Goal: Information Seeking & Learning: Learn about a topic

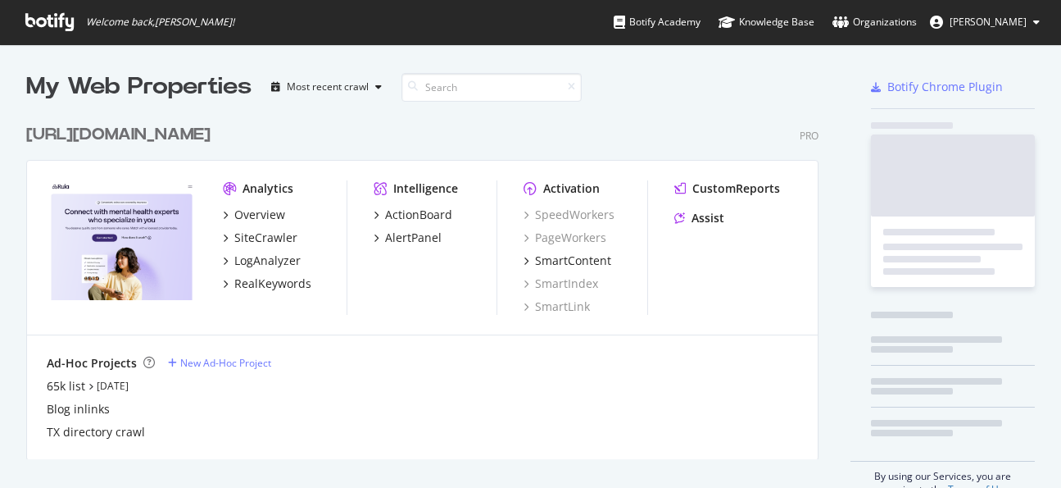
scroll to position [488, 1061]
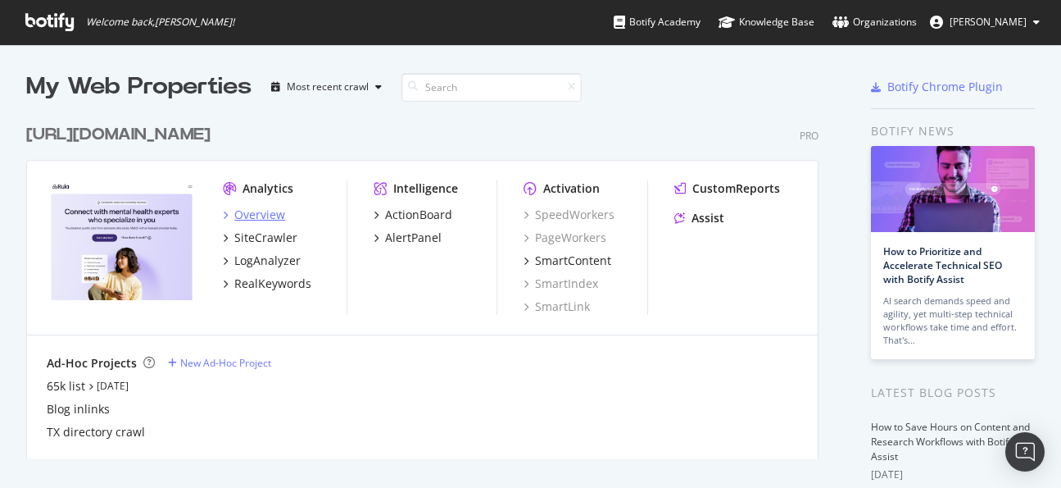
click at [271, 212] on div "Overview" at bounding box center [259, 215] width 51 height 16
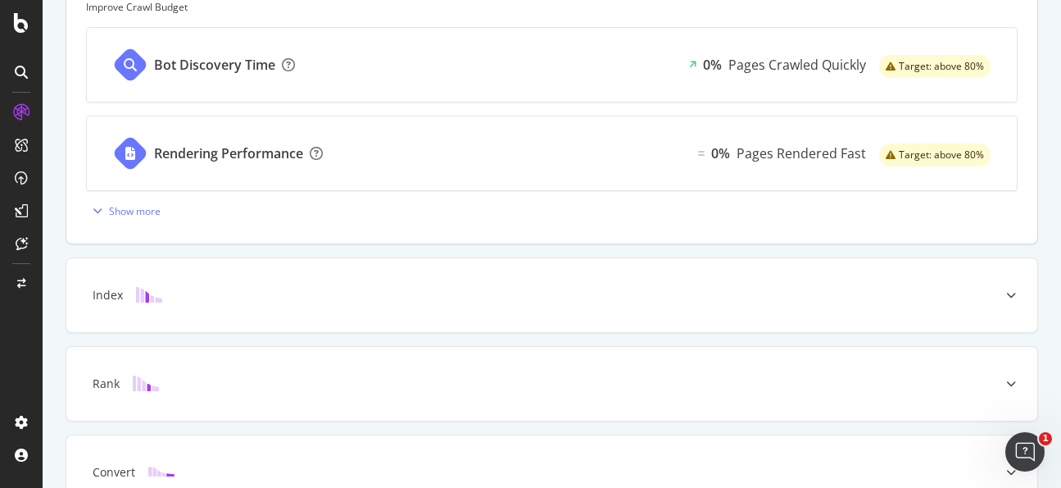
scroll to position [716, 0]
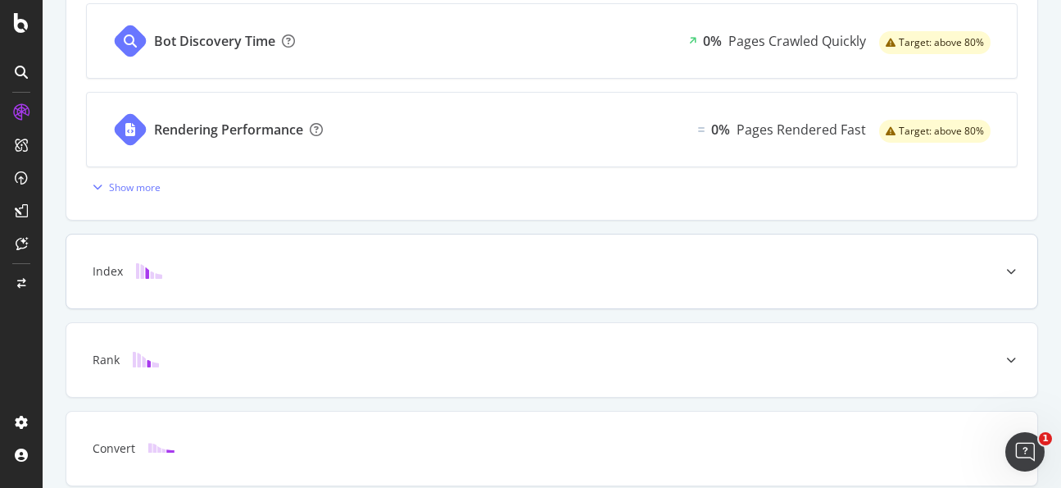
click at [518, 270] on div "Index" at bounding box center [526, 271] width 906 height 16
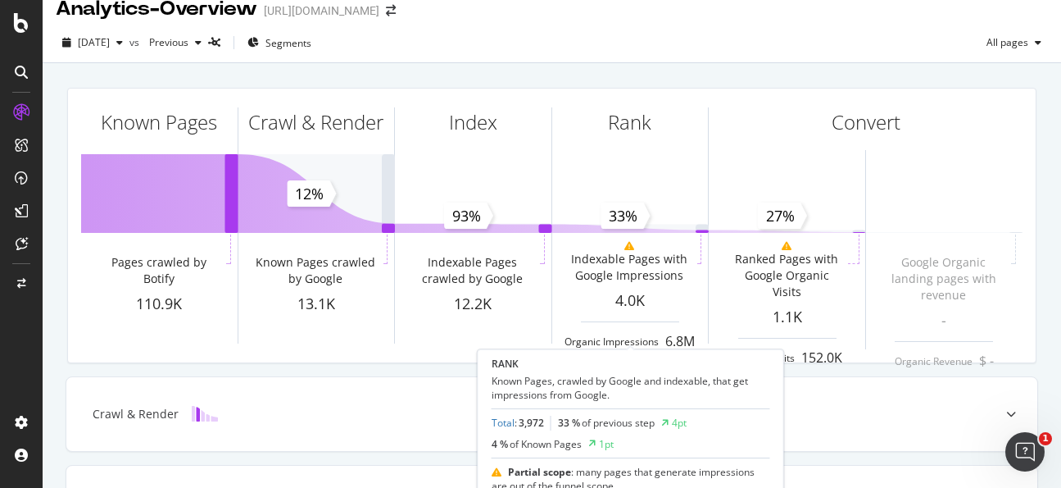
scroll to position [0, 0]
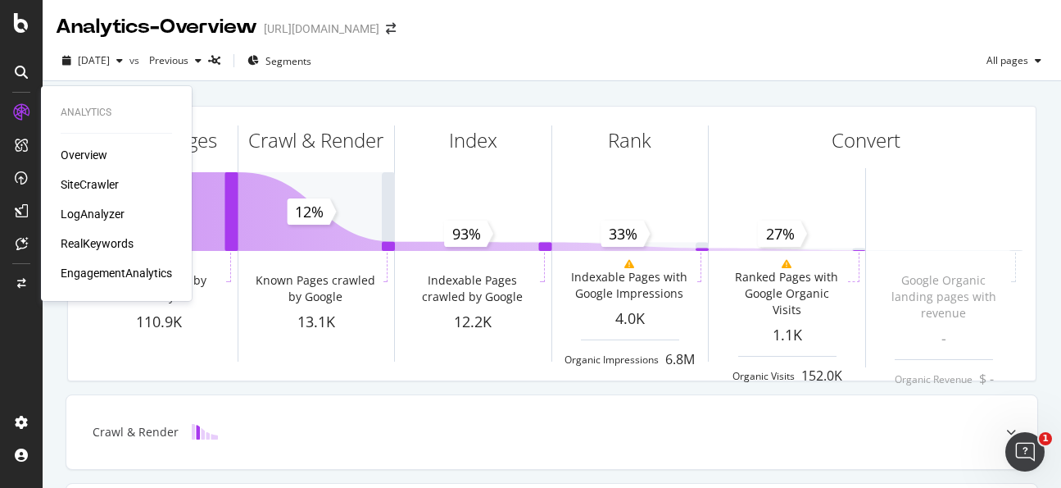
click at [95, 180] on div "SiteCrawler" at bounding box center [90, 184] width 58 height 16
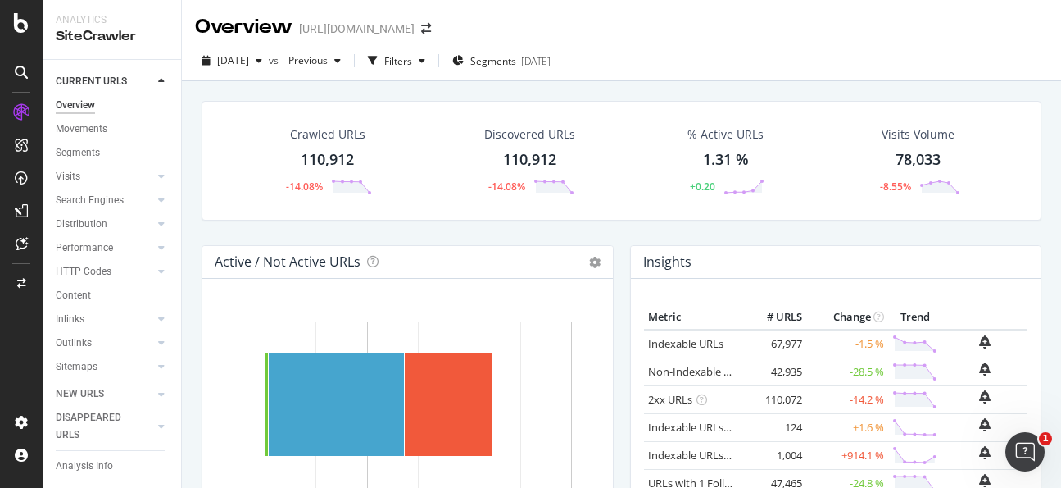
click at [714, 140] on div "% Active URLs" at bounding box center [726, 134] width 76 height 16
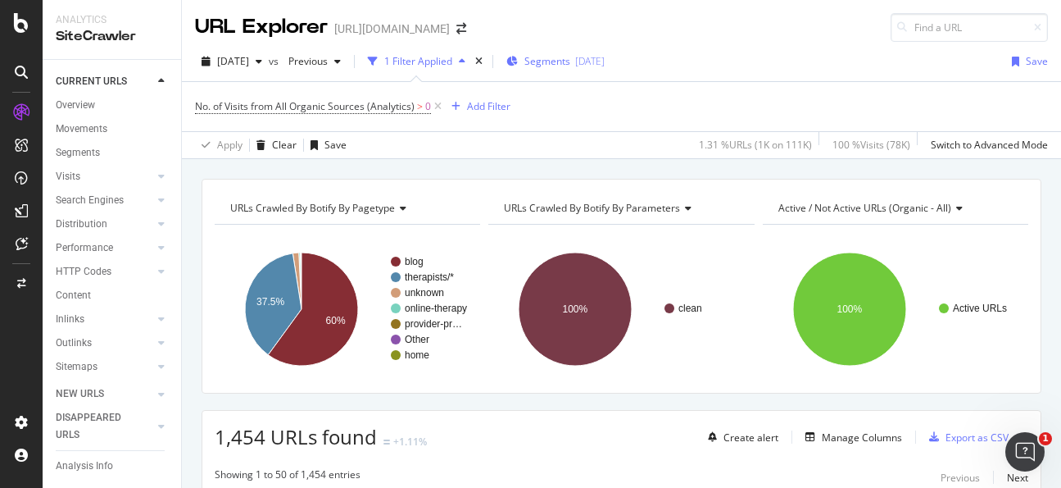
click at [570, 64] on span "Segments" at bounding box center [548, 61] width 46 height 14
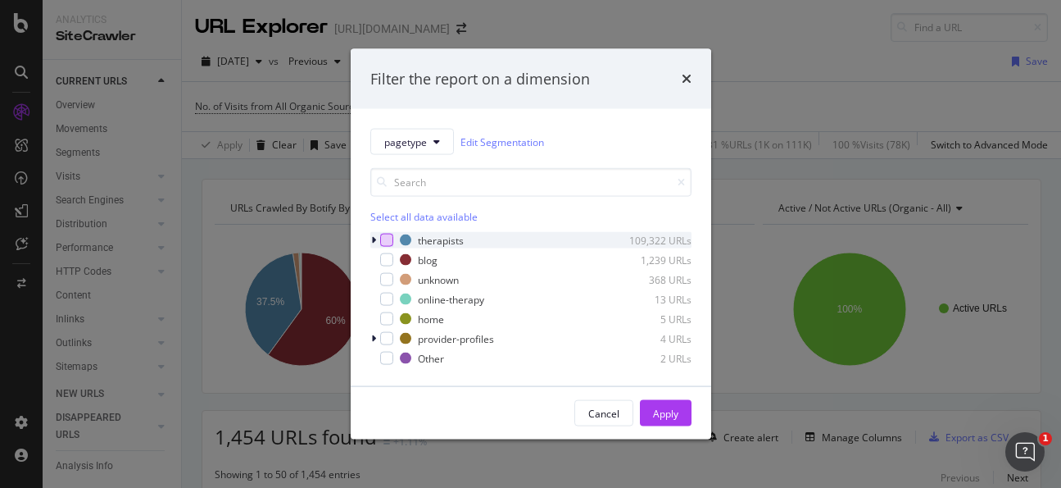
click at [388, 241] on div "modal" at bounding box center [386, 240] width 13 height 13
click at [663, 407] on div "Apply" at bounding box center [665, 413] width 25 height 14
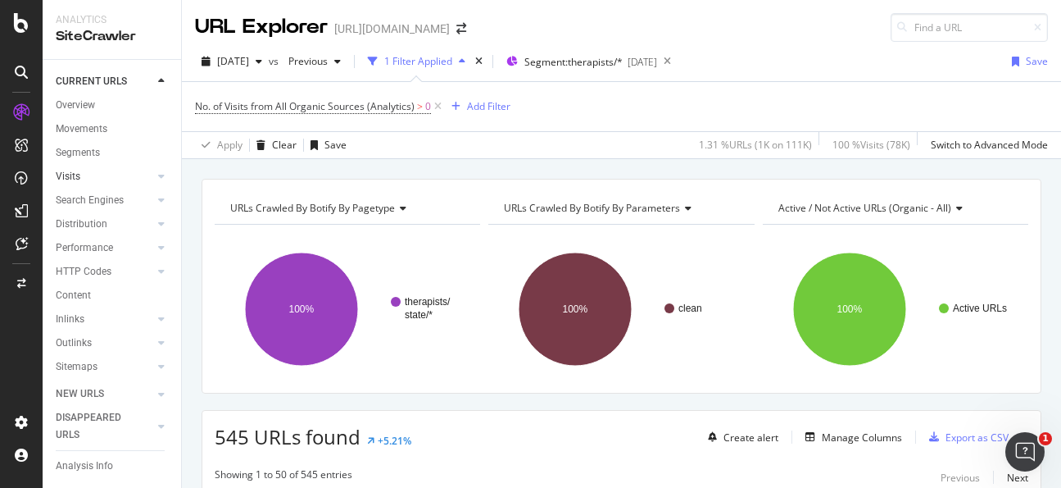
click at [92, 170] on link "Visits" at bounding box center [105, 176] width 98 height 17
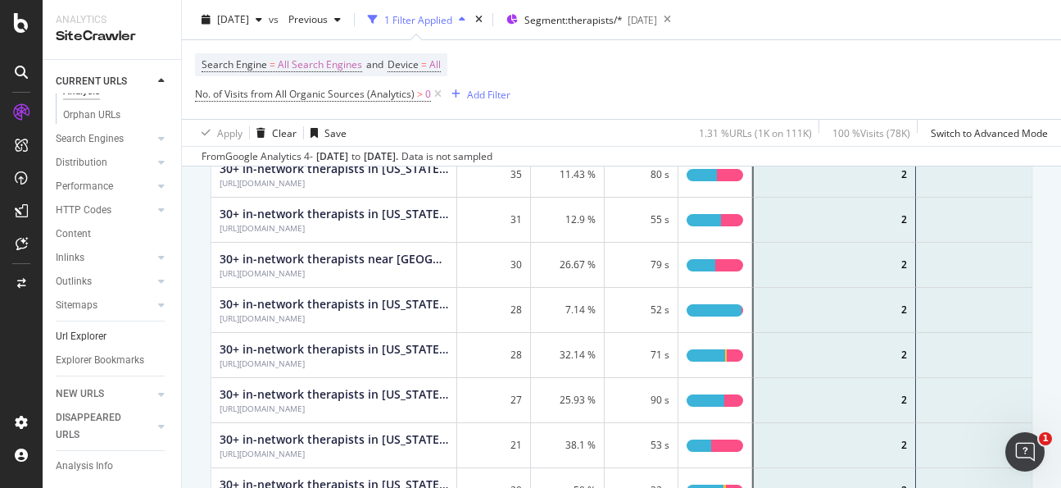
click at [113, 340] on link "Url Explorer" at bounding box center [113, 336] width 114 height 17
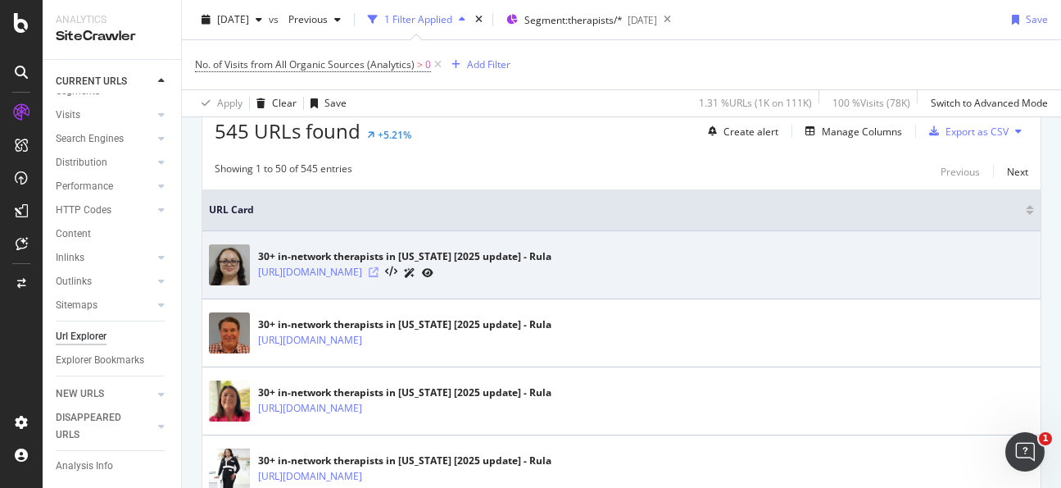
click at [379, 271] on icon at bounding box center [374, 272] width 10 height 10
click at [434, 271] on icon at bounding box center [427, 273] width 11 height 10
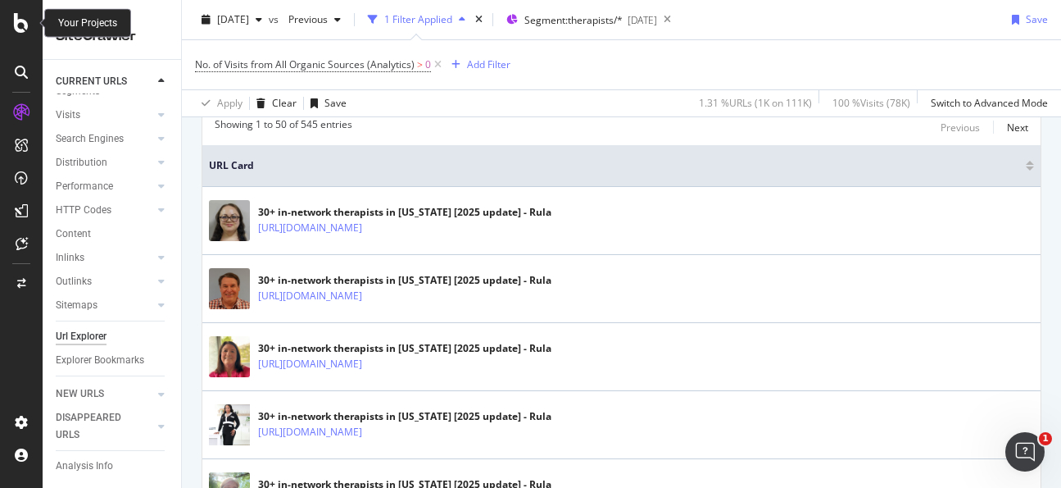
click at [25, 14] on icon at bounding box center [21, 23] width 15 height 20
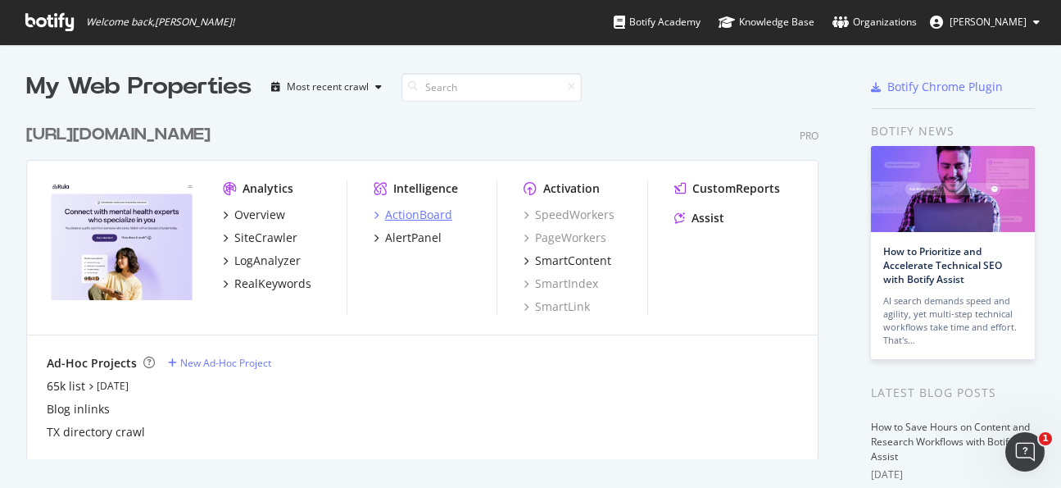
click at [410, 212] on div "ActionBoard" at bounding box center [418, 215] width 67 height 16
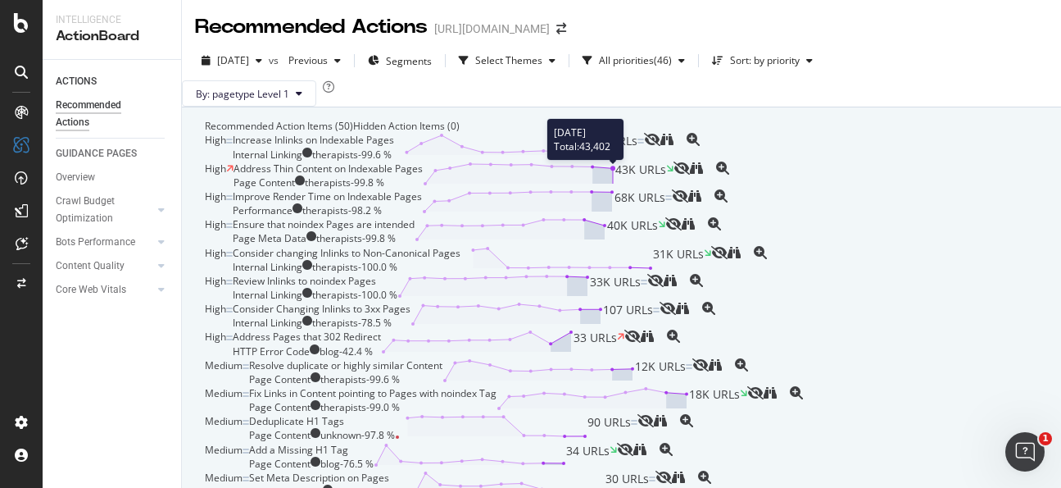
scroll to position [82, 0]
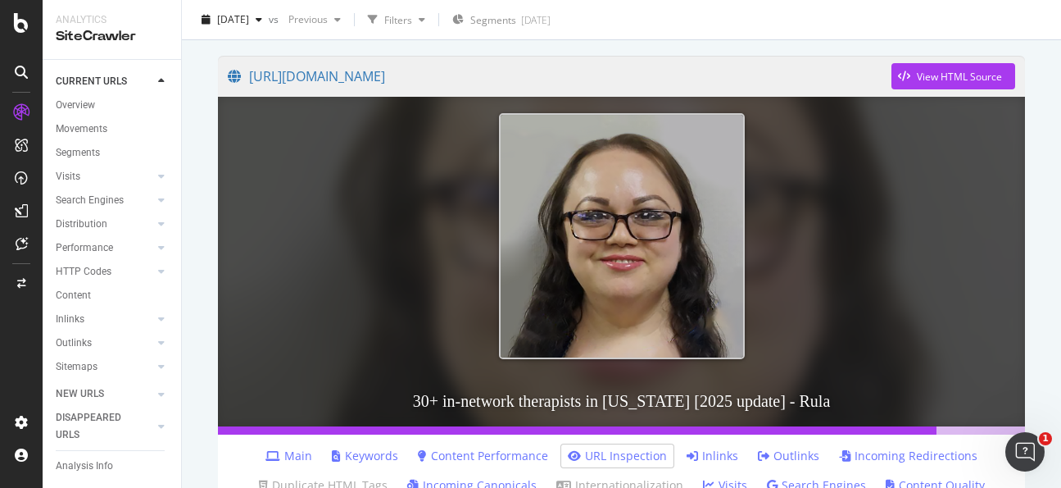
scroll to position [325, 0]
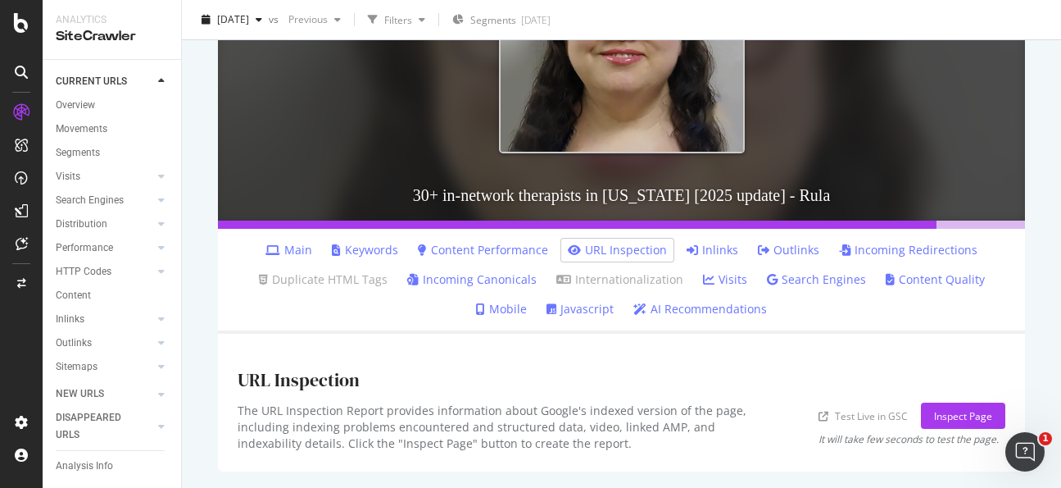
click at [459, 276] on link "Incoming Canonicals" at bounding box center [471, 279] width 129 height 16
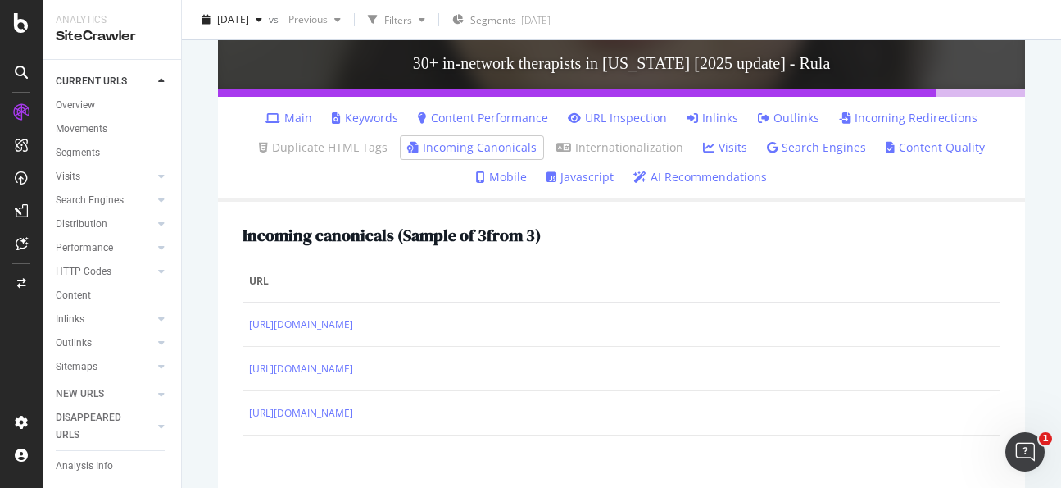
scroll to position [597, 0]
